Goal: Information Seeking & Learning: Learn about a topic

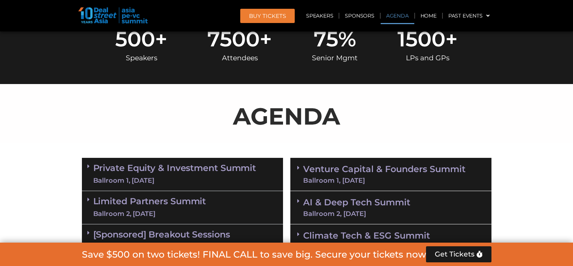
scroll to position [492, 0]
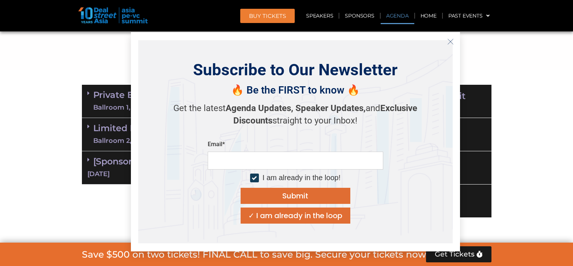
click at [88, 161] on icon at bounding box center [88, 160] width 2 height 6
click at [450, 41] on line "Close" at bounding box center [450, 41] width 5 height 5
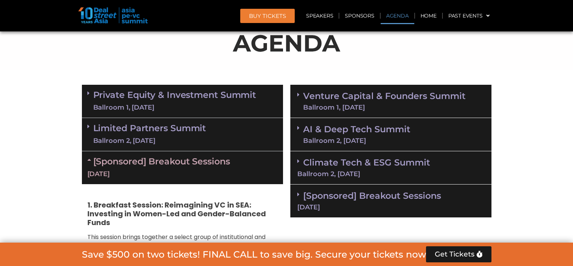
click at [91, 128] on span at bounding box center [90, 127] width 6 height 6
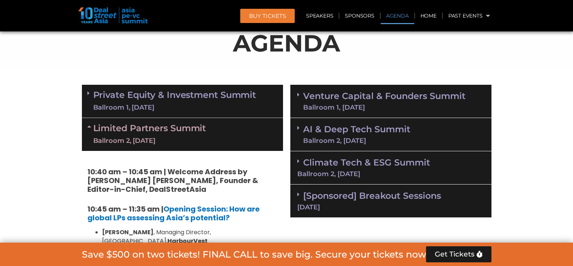
click at [93, 95] on link "Private Equity & Investment Summit Ballroom 1, [DATE]" at bounding box center [174, 101] width 163 height 22
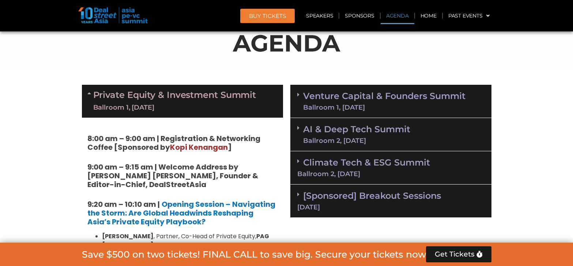
click at [341, 134] on link "AI & Deep Tech Summit Ballroom 2, [DATE]" at bounding box center [356, 134] width 107 height 19
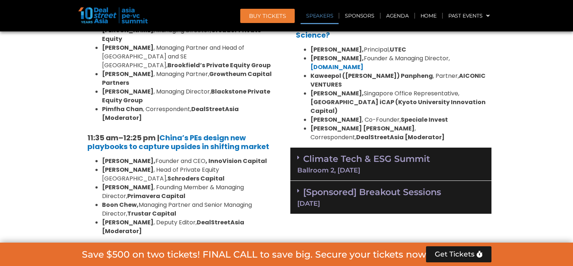
scroll to position [931, 0]
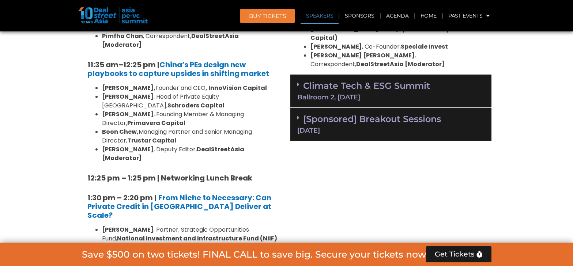
click at [322, 108] on div "[Sponsored] Breakout Sessions [DATE]" at bounding box center [390, 124] width 201 height 33
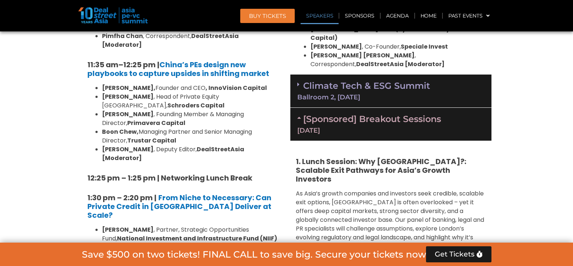
click at [324, 94] on div "Ballroom 2, [DATE]" at bounding box center [390, 97] width 187 height 7
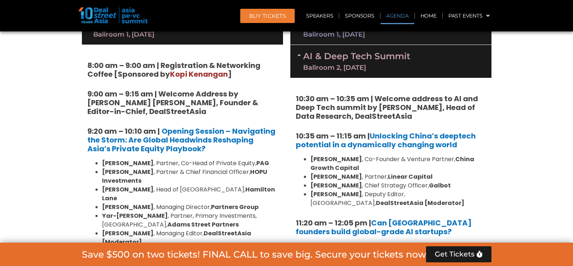
scroll to position [418, 0]
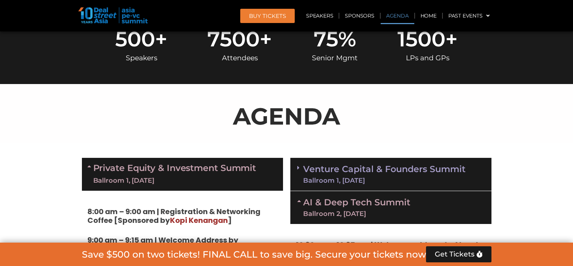
click at [336, 165] on link "Venture Capital & Founders​ Summit Ballroom 1, [DATE]" at bounding box center [384, 174] width 162 height 19
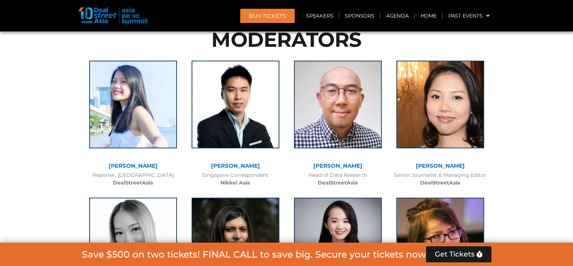
scroll to position [8268, 0]
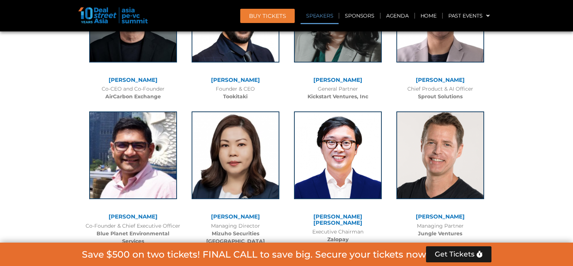
click at [318, 14] on link "Speakers" at bounding box center [320, 15] width 38 height 17
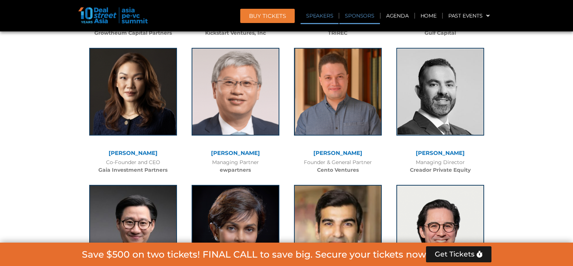
scroll to position [3406, 0]
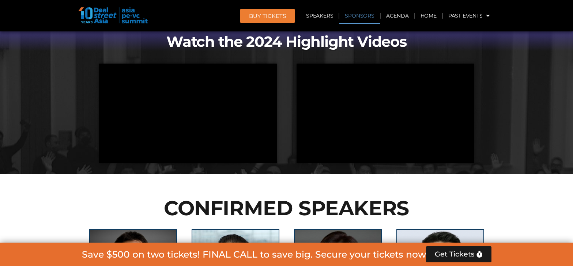
click at [355, 18] on link "Sponsors" at bounding box center [359, 15] width 40 height 17
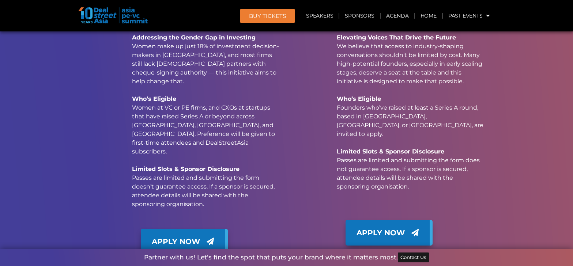
scroll to position [10344, 0]
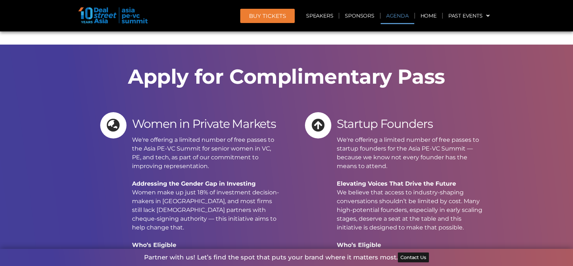
click at [407, 12] on link "Agenda" at bounding box center [398, 15] width 34 height 17
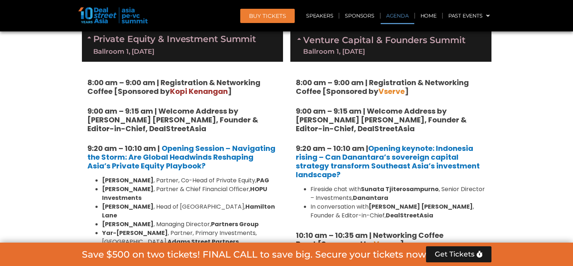
scroll to position [568, 0]
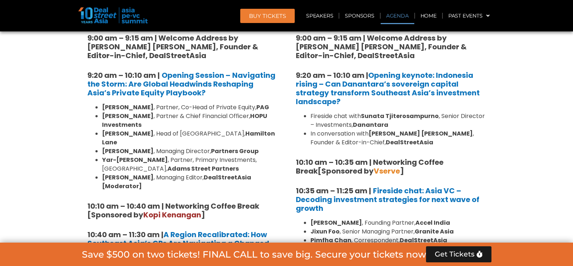
drag, startPoint x: 70, startPoint y: 73, endPoint x: 264, endPoint y: 184, distance: 223.4
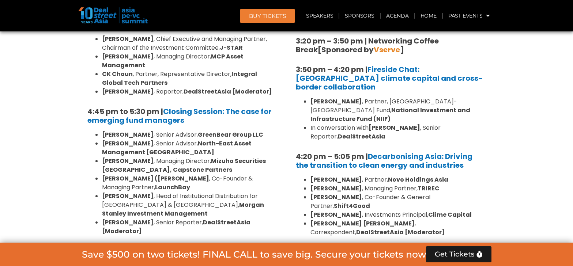
scroll to position [2397, 0]
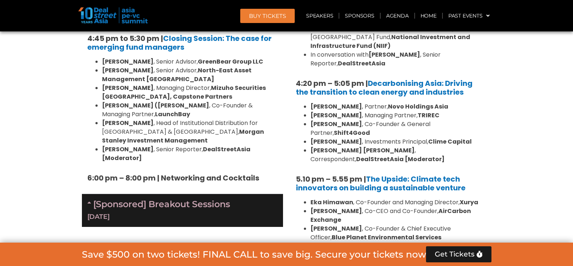
drag, startPoint x: 82, startPoint y: 115, endPoint x: 159, endPoint y: 138, distance: 79.7
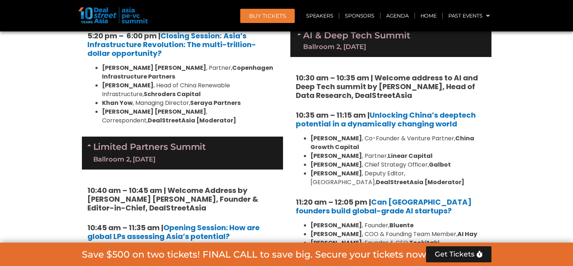
scroll to position [1519, 0]
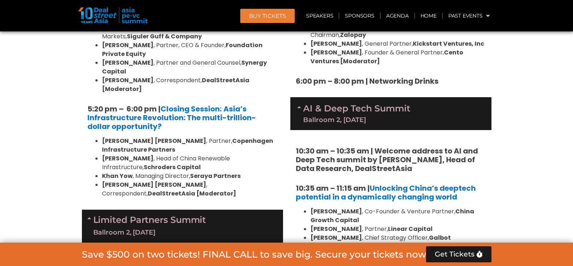
drag, startPoint x: 400, startPoint y: 117, endPoint x: 297, endPoint y: 103, distance: 104.4
click at [296, 147] on h5 "10:30 am – 10:35 am | Welcome address to AI and Deep Tech summit by [PERSON_NAM…" at bounding box center [391, 160] width 190 height 26
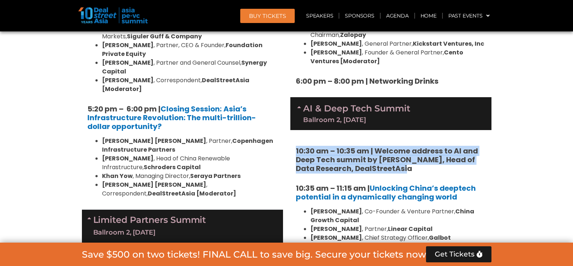
click at [385, 207] on ul "[PERSON_NAME] , Co-Founder & Venture Partner, [GEOGRAPHIC_DATA] Growth Capital …" at bounding box center [391, 233] width 190 height 53
click at [429, 234] on strong "Galbot" at bounding box center [440, 238] width 22 height 8
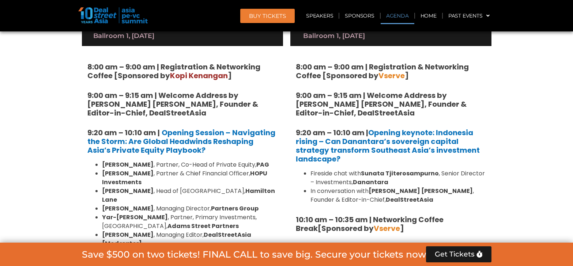
scroll to position [510, 0]
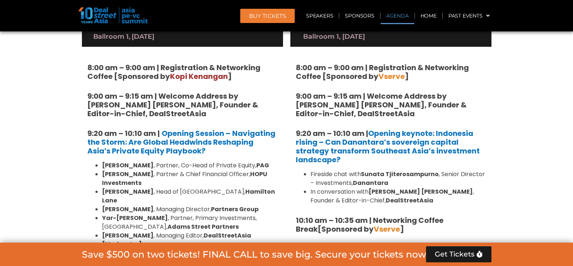
drag, startPoint x: 76, startPoint y: 89, endPoint x: 84, endPoint y: 160, distance: 71.7
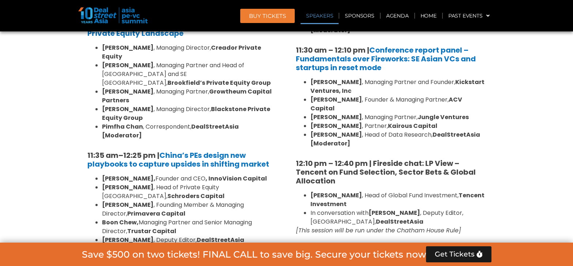
scroll to position [699, 0]
